Goal: Task Accomplishment & Management: Complete application form

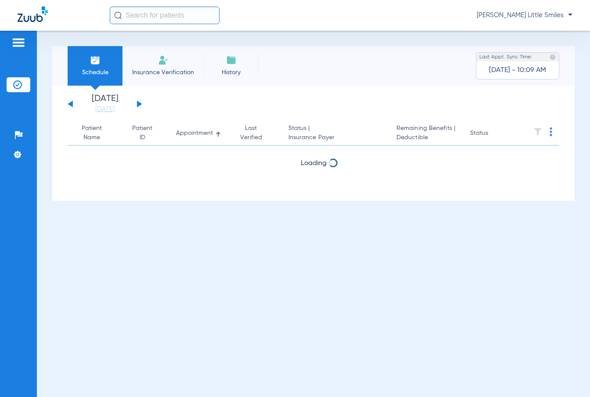
click at [182, 65] on li "Insurance Verification" at bounding box center [163, 66] width 81 height 40
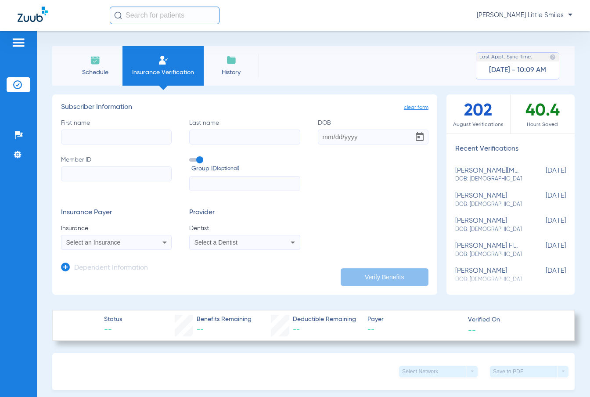
click at [121, 138] on input "First name" at bounding box center [116, 137] width 111 height 15
type input "[PERSON_NAME]"
click at [334, 140] on input "DOB" at bounding box center [373, 137] width 111 height 15
type input "[DATE]"
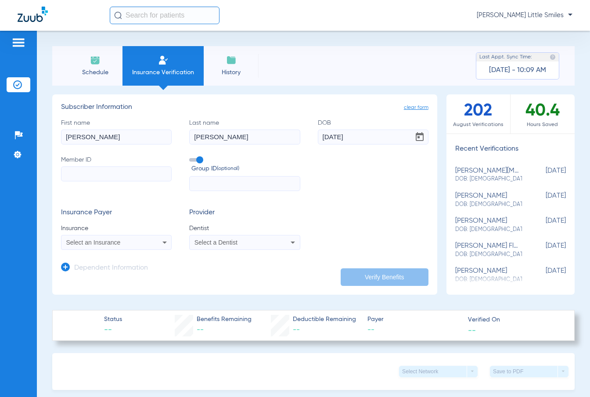
paste input "BOG912721349"
type input "BOG912721349"
click at [131, 244] on div "Select an Insurance" at bounding box center [106, 242] width 80 height 6
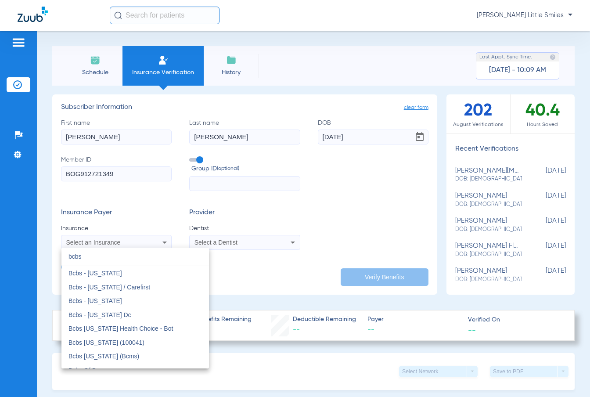
type input "bcbs"
click at [130, 342] on span "Bcbs [US_STATE] (100041)" at bounding box center [107, 342] width 76 height 7
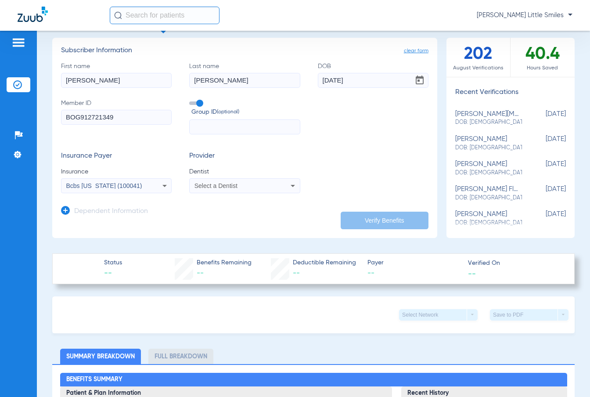
scroll to position [73, 0]
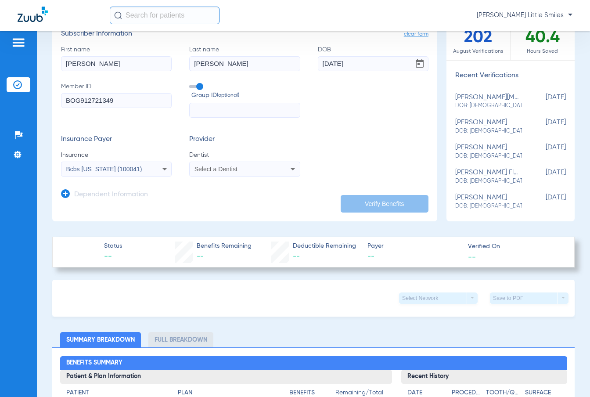
click at [256, 176] on mat-select "Select a Dentist" at bounding box center [244, 169] width 111 height 15
click at [257, 167] on div "Select a Dentist" at bounding box center [235, 169] width 80 height 6
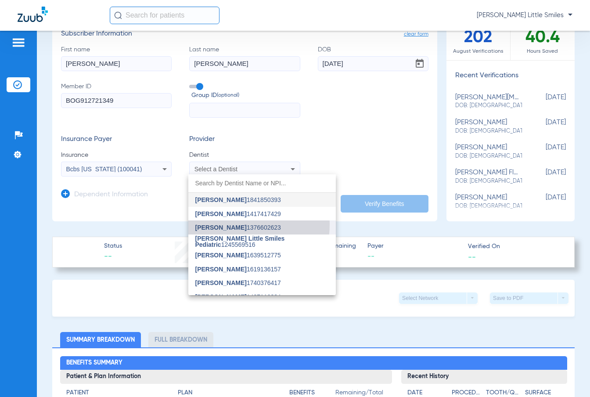
click at [237, 224] on span "[PERSON_NAME] 1376602623" at bounding box center [238, 227] width 86 height 6
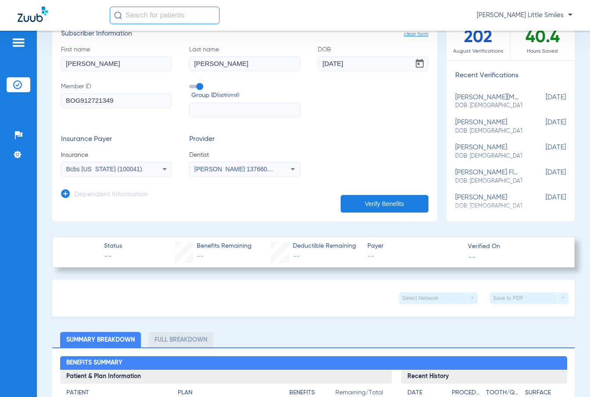
click at [72, 194] on div "Dependent Information" at bounding box center [104, 197] width 87 height 18
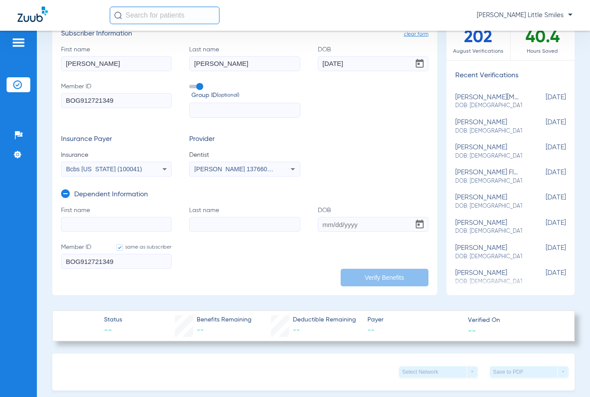
click at [101, 219] on input "First name" at bounding box center [116, 224] width 111 height 15
type input "kinzee"
type input "[PERSON_NAME]"
click at [348, 226] on input "DOB" at bounding box center [373, 224] width 111 height 15
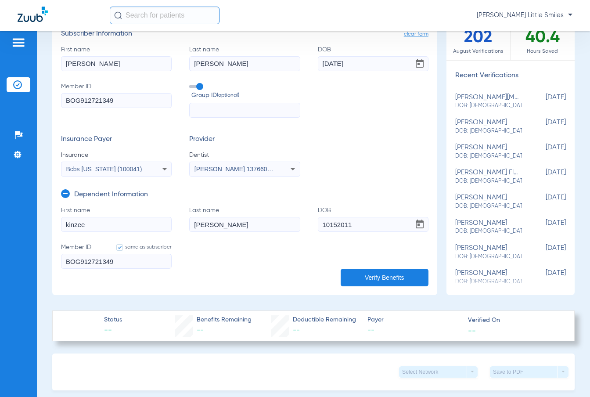
type input "[DATE]"
click at [392, 274] on button "Verify Benefits" at bounding box center [385, 278] width 88 height 18
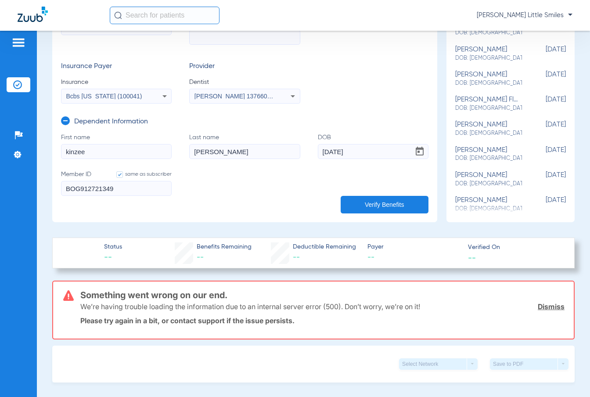
scroll to position [0, 0]
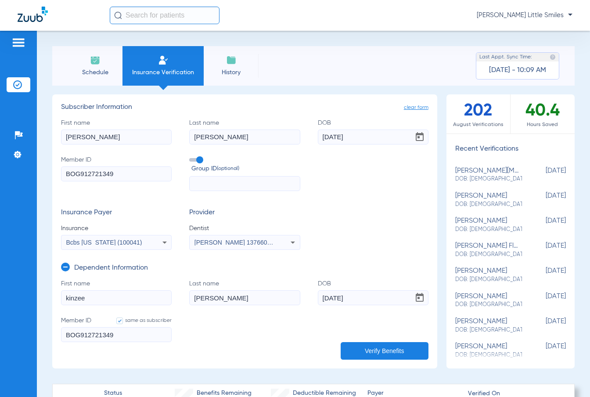
click at [138, 239] on div "Bcbs [US_STATE] (100041)" at bounding box center [106, 242] width 80 height 6
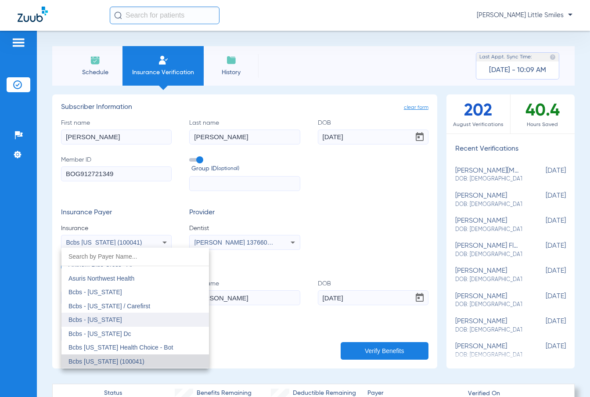
scroll to position [442, 0]
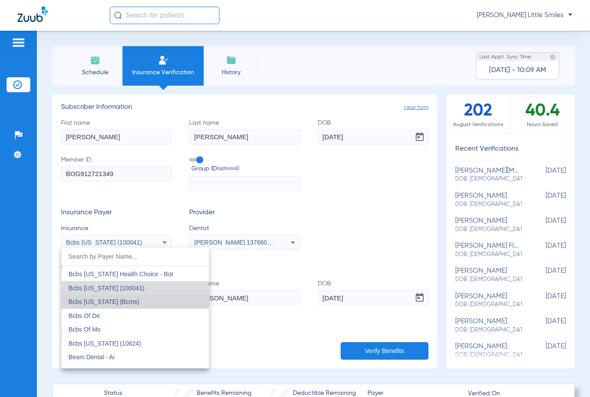
click at [154, 302] on mat-option "Bcbs [US_STATE] (Bcms)" at bounding box center [136, 302] width 148 height 14
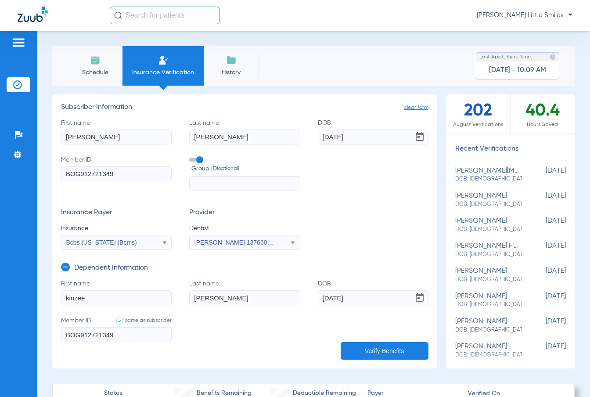
click at [394, 346] on button "Verify Benefits" at bounding box center [385, 351] width 88 height 18
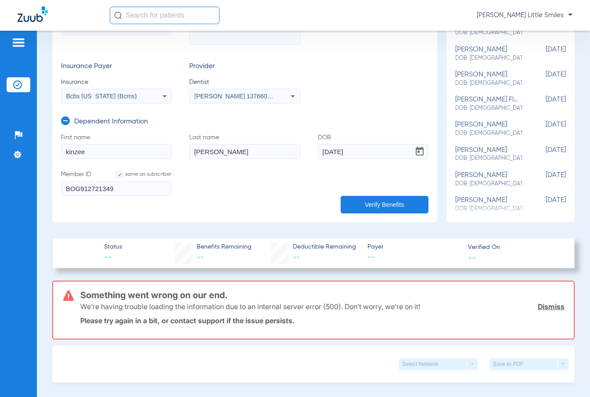
click at [387, 206] on button "Verify Benefits" at bounding box center [385, 205] width 88 height 18
click at [538, 309] on link "Dismiss" at bounding box center [551, 306] width 27 height 9
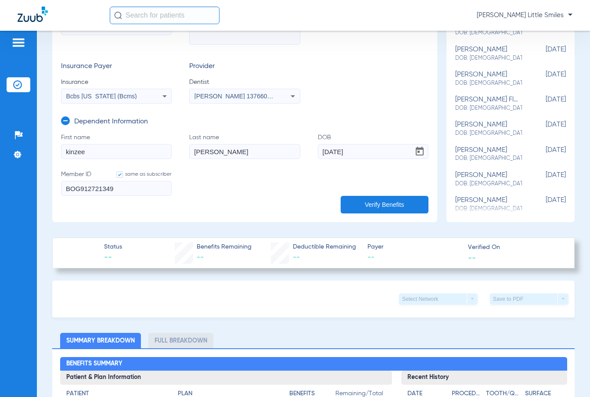
scroll to position [73, 0]
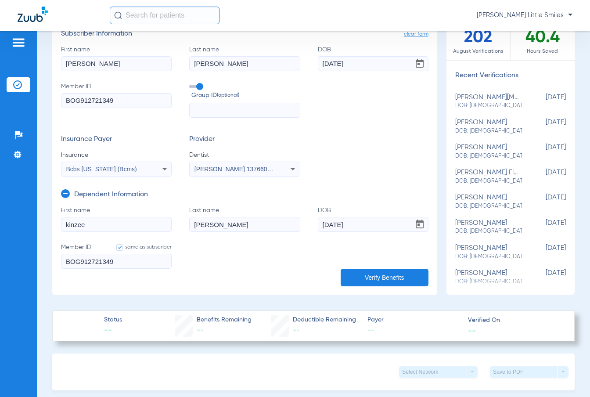
click at [163, 173] on icon at bounding box center [164, 169] width 11 height 11
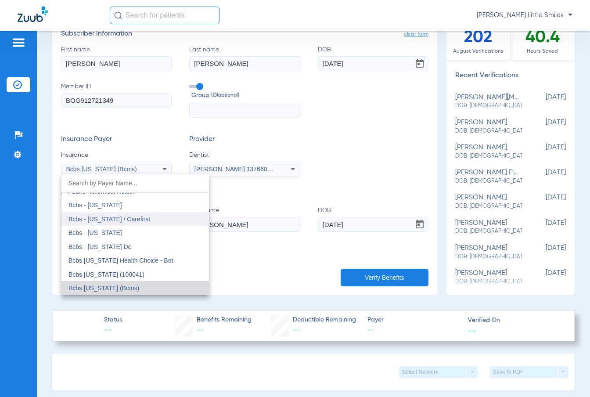
scroll to position [309, 0]
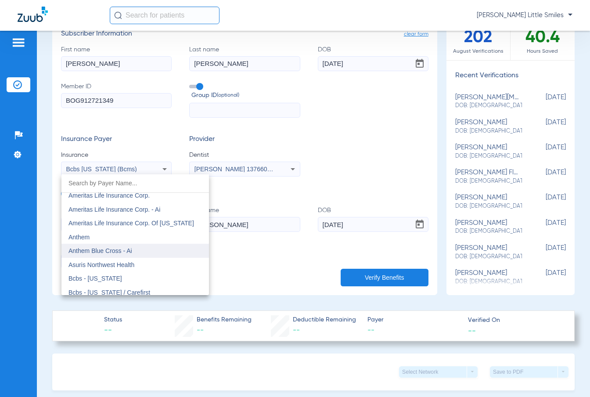
click at [156, 253] on mat-option "Anthem Blue Cross - Ai" at bounding box center [136, 251] width 148 height 14
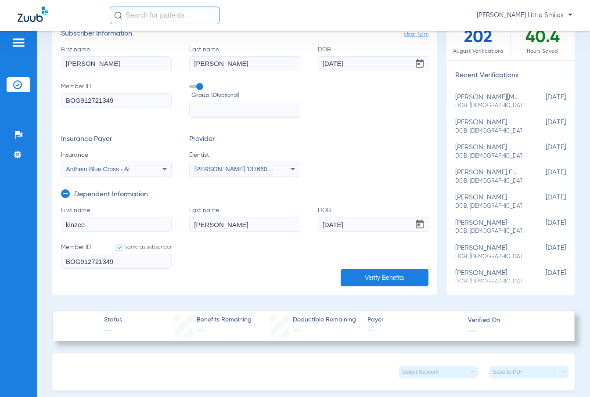
click at [376, 276] on button "Verify Benefits" at bounding box center [385, 278] width 88 height 18
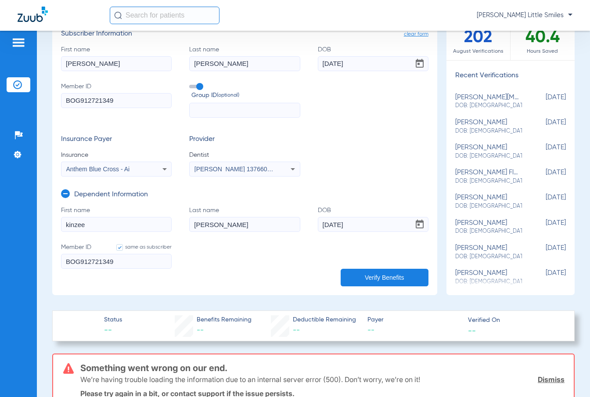
click at [160, 170] on icon at bounding box center [164, 169] width 11 height 11
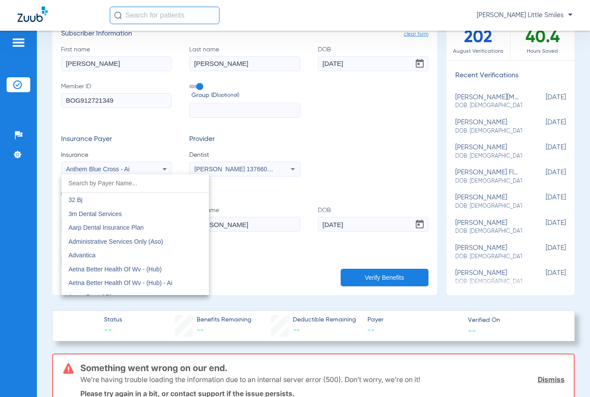
scroll to position [271, 0]
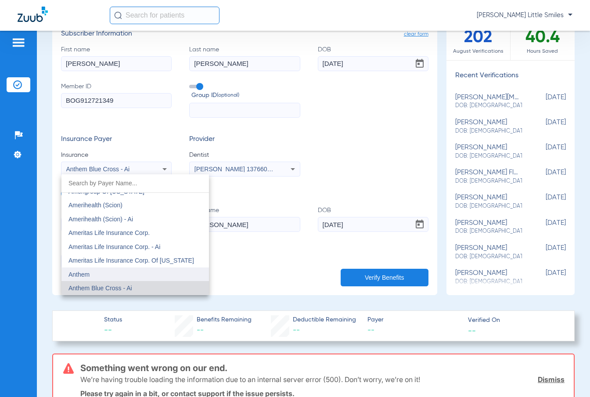
click at [141, 268] on mat-option "Anthem" at bounding box center [136, 275] width 148 height 14
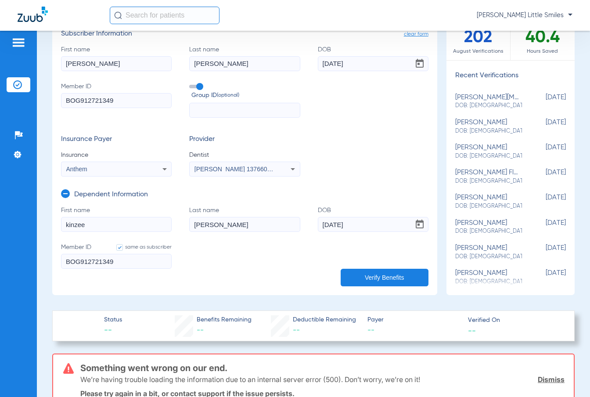
click at [385, 270] on button "Verify Benefits" at bounding box center [385, 278] width 88 height 18
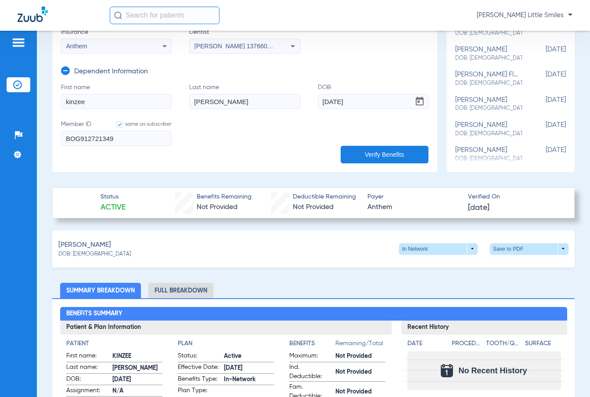
scroll to position [0, 0]
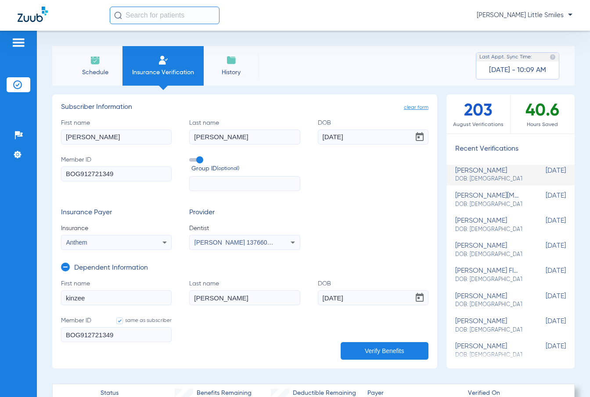
drag, startPoint x: -12, startPoint y: 134, endPoint x: -65, endPoint y: 134, distance: 52.7
click at [0, 134] on html "[PERSON_NAME] Little Smiles Patients Insurance Verification Setup Help Center S…" at bounding box center [295, 198] width 590 height 397
type input "[PERSON_NAME]"
drag, startPoint x: 370, startPoint y: 138, endPoint x: 199, endPoint y: 140, distance: 170.9
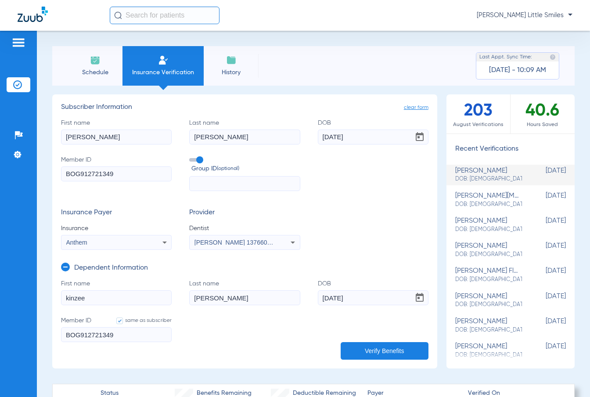
click at [199, 140] on div "First name [PERSON_NAME] name [PERSON_NAME] DOB [DEMOGRAPHIC_DATA] Member ID BO…" at bounding box center [245, 155] width 368 height 73
type input "[DATE]"
drag, startPoint x: 63, startPoint y: 167, endPoint x: 6, endPoint y: 163, distance: 57.3
click at [6, 163] on div "Patients Insurance Verification Setup Help Center Settings Schedule Insurance V…" at bounding box center [295, 229] width 590 height 397
paste input "380M41343"
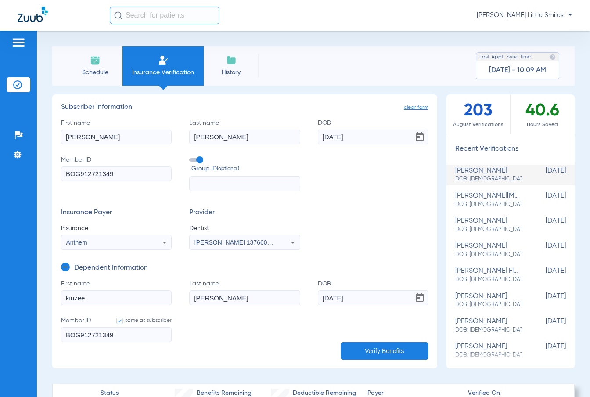
type input "380M41343"
click at [123, 245] on div "Anthem" at bounding box center [106, 242] width 80 height 6
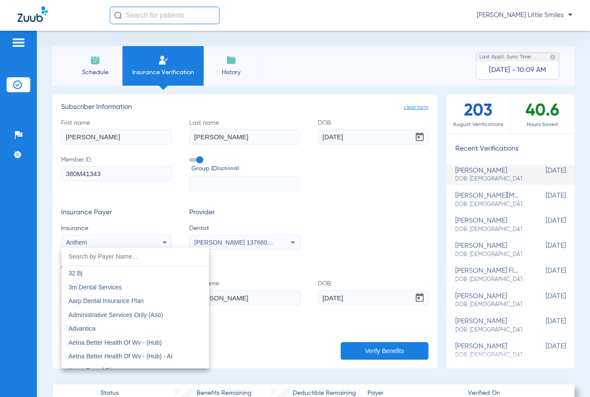
scroll to position [258, 0]
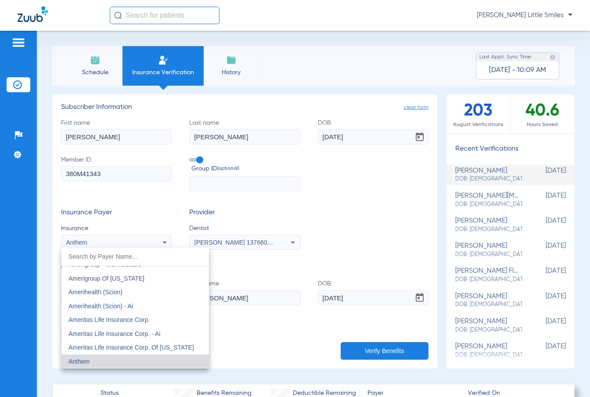
click at [315, 219] on div at bounding box center [295, 198] width 590 height 397
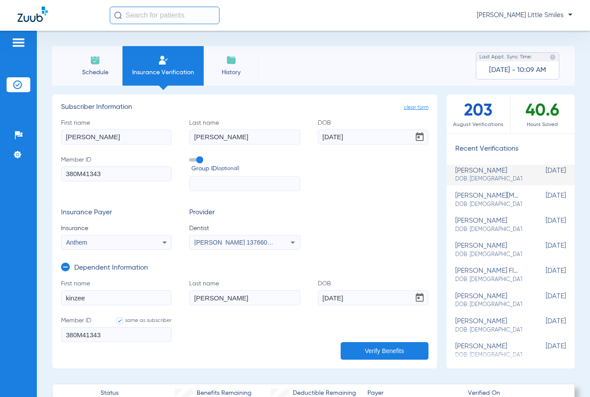
drag, startPoint x: 146, startPoint y: 299, endPoint x: -90, endPoint y: 269, distance: 238.3
click at [0, 269] on html "[PERSON_NAME] Little Smiles Patients Insurance Verification Setup Help Center S…" at bounding box center [295, 198] width 590 height 397
type input "[PERSON_NAME]"
drag, startPoint x: 259, startPoint y: 300, endPoint x: 109, endPoint y: 299, distance: 150.7
click at [110, 299] on form "First name [PERSON_NAME] Last name [PERSON_NAME] [DEMOGRAPHIC_DATA] Member ID s…" at bounding box center [245, 316] width 368 height 74
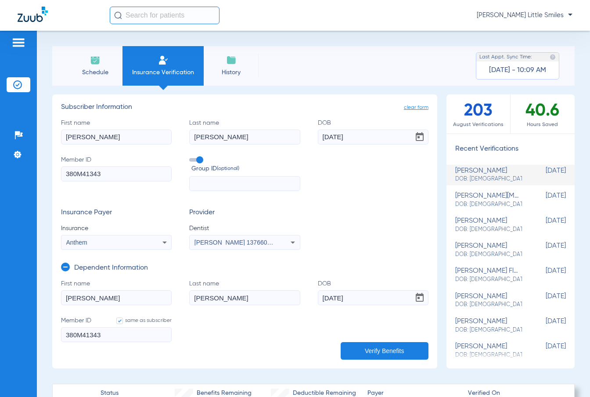
type input "[PERSON_NAME]"
drag, startPoint x: 402, startPoint y: 298, endPoint x: 264, endPoint y: 292, distance: 137.7
click at [268, 293] on form "First name [PERSON_NAME] Last name [PERSON_NAME] [DEMOGRAPHIC_DATA] Member ID s…" at bounding box center [245, 316] width 368 height 74
type input "[DATE]"
click at [362, 353] on button "Verify Benefits" at bounding box center [385, 351] width 88 height 18
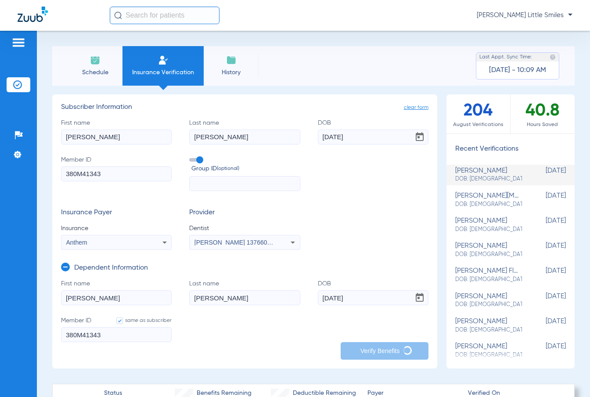
type input "[PERSON_NAME]"
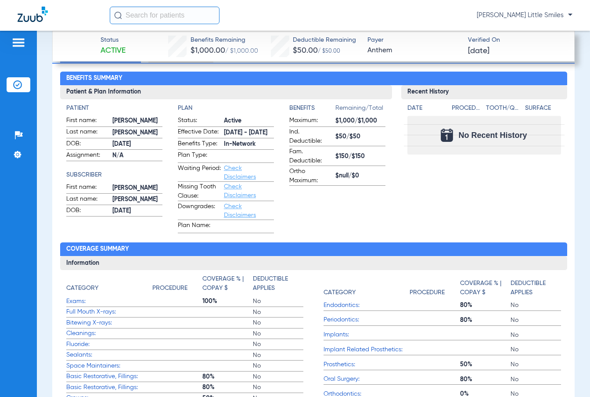
scroll to position [439, 0]
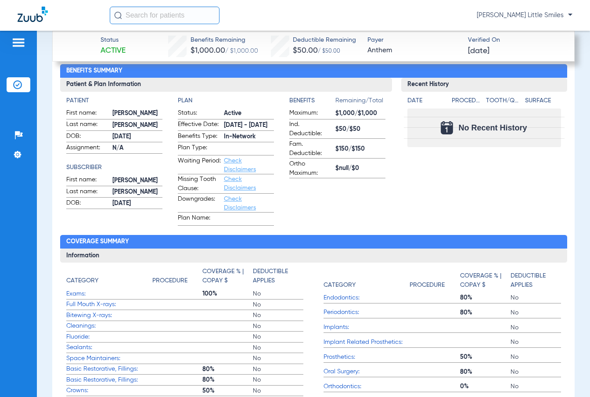
drag, startPoint x: 364, startPoint y: 195, endPoint x: 311, endPoint y: 203, distance: 54.2
click at [311, 203] on app-benefits-information "Benefits Remaining/Total Maximum: $1,000/$1,000 Ind. Deductible: $50/$50 Fam. D…" at bounding box center [338, 161] width 96 height 130
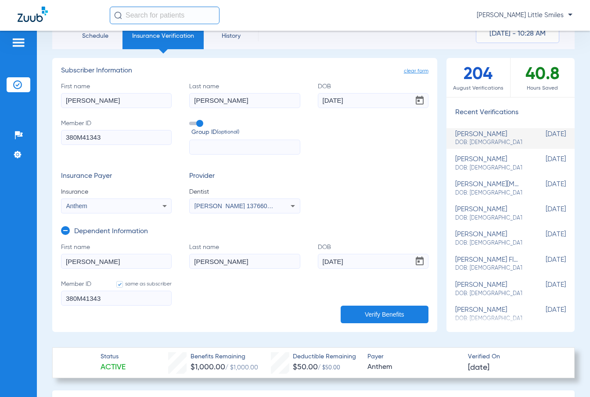
scroll to position [0, 0]
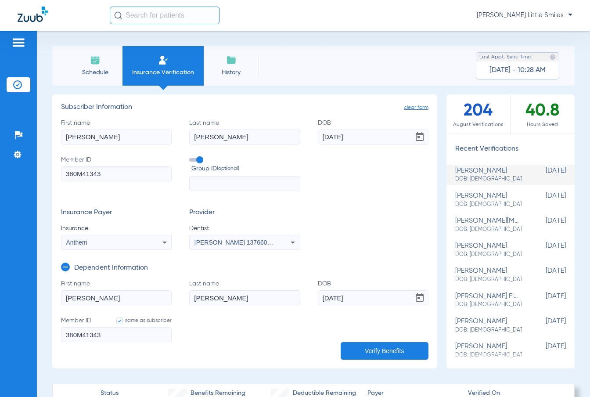
click at [235, 76] on span "History" at bounding box center [231, 72] width 42 height 9
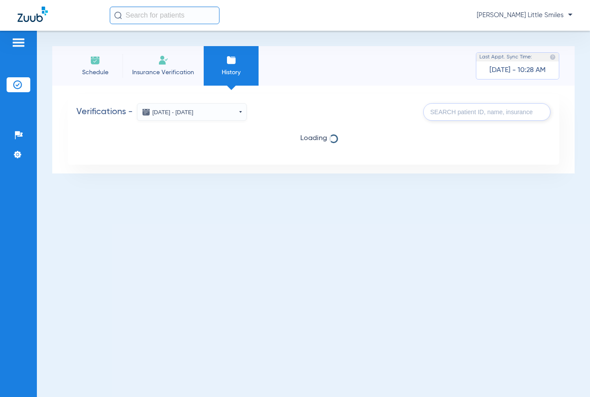
click at [170, 78] on li "Insurance Verification" at bounding box center [163, 66] width 81 height 40
